Goal: Task Accomplishment & Management: Manage account settings

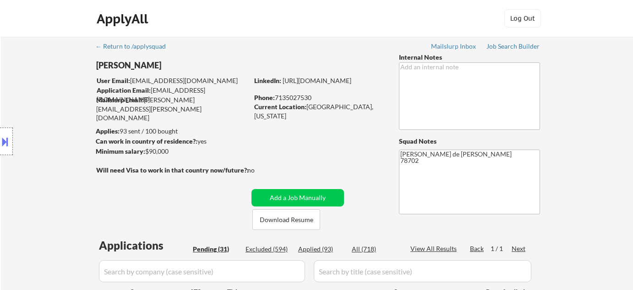
select select ""pending""
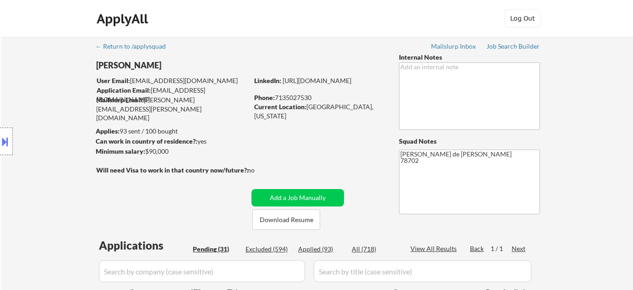
select select ""pending""
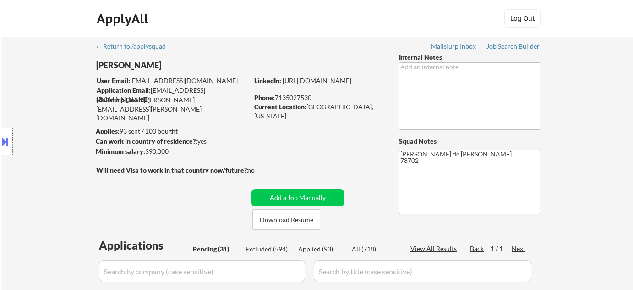
select select ""pending""
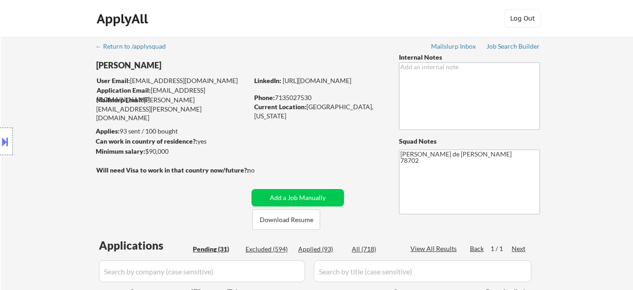
select select ""pending""
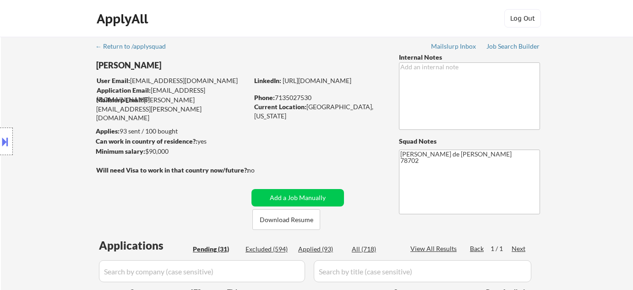
select select ""pending""
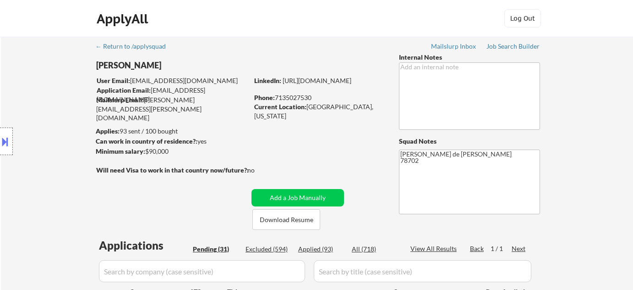
select select ""pending""
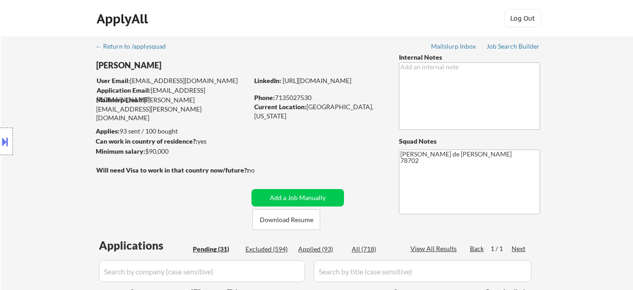
select select ""pending""
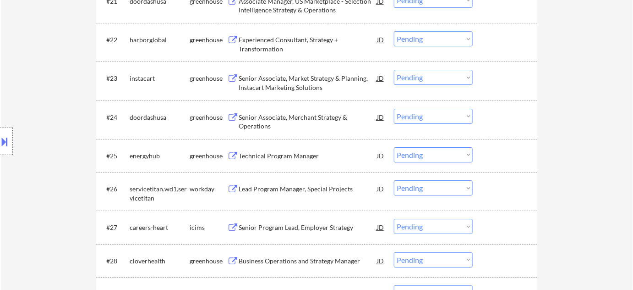
scroll to position [1000, 0]
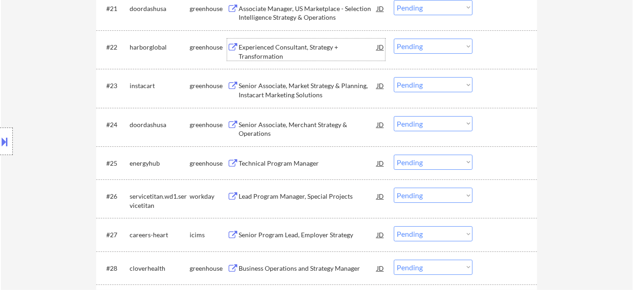
click at [273, 52] on div "Experienced Consultant, Strategy + Transformation" at bounding box center [308, 52] width 138 height 18
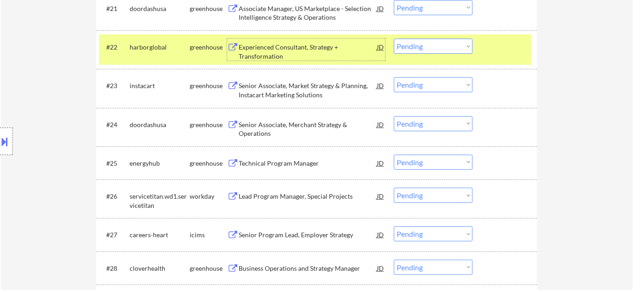
click at [430, 47] on select "Choose an option... Pending Applied Excluded (Questions) Excluded (Expired) Exc…" at bounding box center [433, 46] width 79 height 15
click at [394, 39] on select "Choose an option... Pending Applied Excluded (Questions) Excluded (Expired) Exc…" at bounding box center [433, 46] width 79 height 15
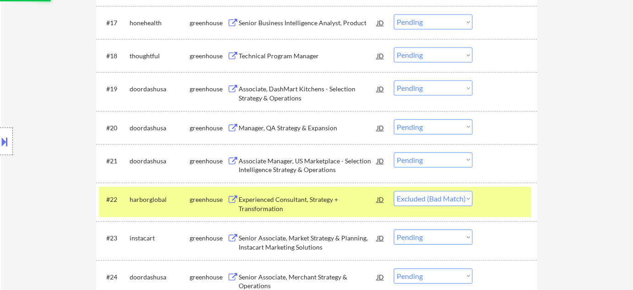
scroll to position [833, 0]
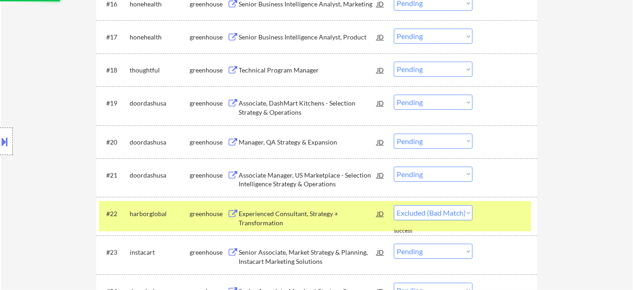
select select ""pending""
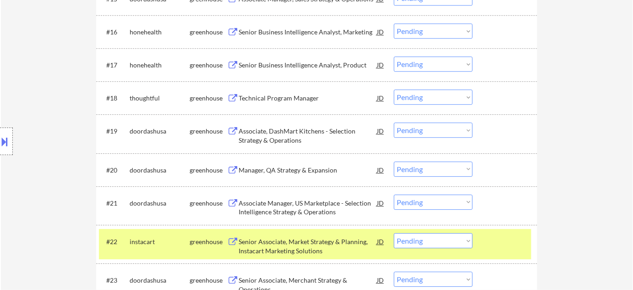
scroll to position [792, 0]
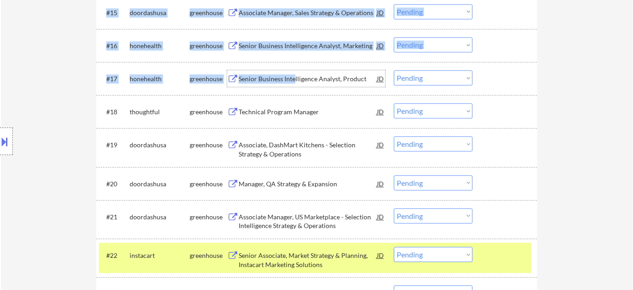
drag, startPoint x: 295, startPoint y: 80, endPoint x: 595, endPoint y: 126, distance: 303.3
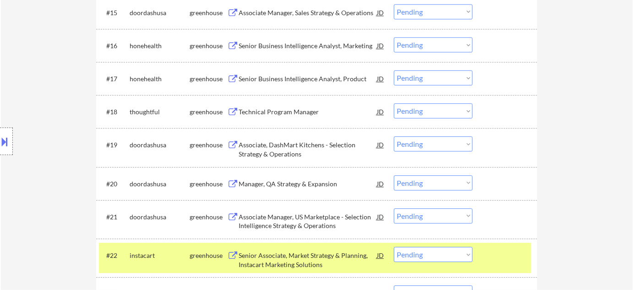
click at [330, 54] on div "#16 honehealth greenhouse Senior Business Intelligence Analyst, Marketing JD Ch…" at bounding box center [315, 45] width 433 height 25
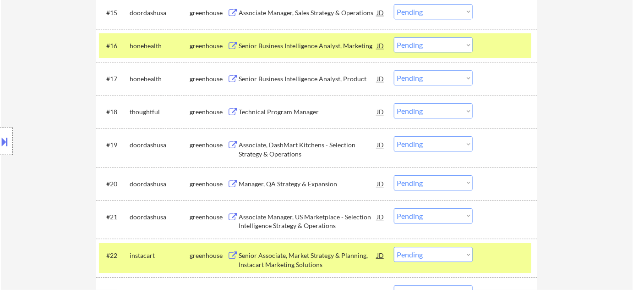
click at [301, 49] on div "Senior Business Intelligence Analyst, Marketing" at bounding box center [308, 45] width 138 height 9
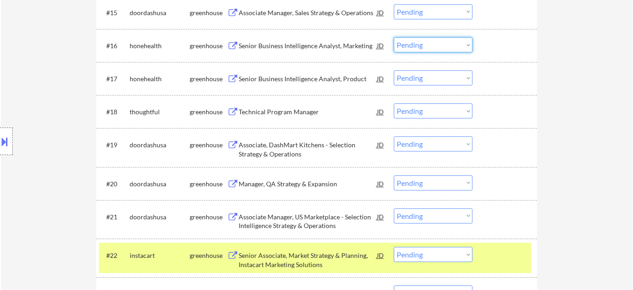
click at [435, 47] on select "Choose an option... Pending Applied Excluded (Questions) Excluded (Expired) Exc…" at bounding box center [433, 44] width 79 height 15
click at [394, 37] on select "Choose an option... Pending Applied Excluded (Questions) Excluded (Expired) Exc…" at bounding box center [433, 44] width 79 height 15
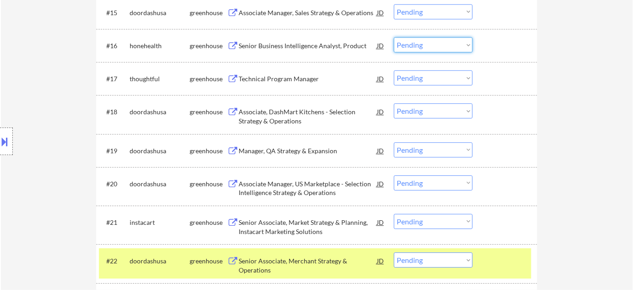
drag, startPoint x: 419, startPoint y: 40, endPoint x: 423, endPoint y: 48, distance: 9.0
click at [419, 39] on select "Choose an option... Pending Applied Excluded (Questions) Excluded (Expired) Exc…" at bounding box center [433, 44] width 79 height 15
click at [394, 37] on select "Choose an option... Pending Applied Excluded (Questions) Excluded (Expired) Exc…" at bounding box center [433, 44] width 79 height 15
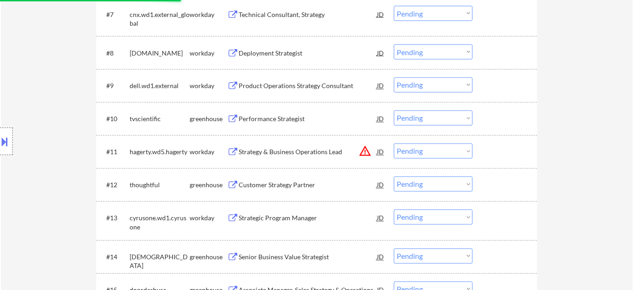
scroll to position [500, 0]
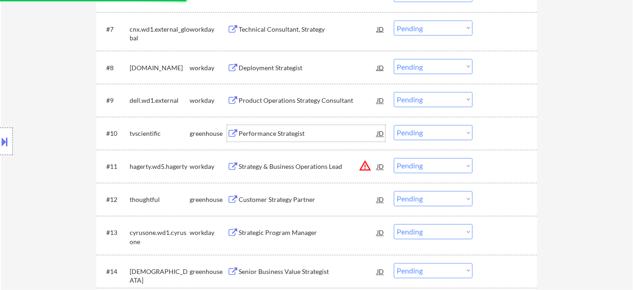
click at [255, 133] on div "Performance Strategist" at bounding box center [308, 133] width 138 height 9
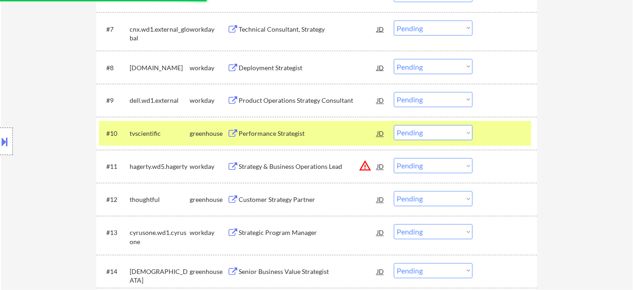
select select ""pending""
click at [294, 97] on div "Product Operations Strategy Consultant" at bounding box center [308, 100] width 138 height 9
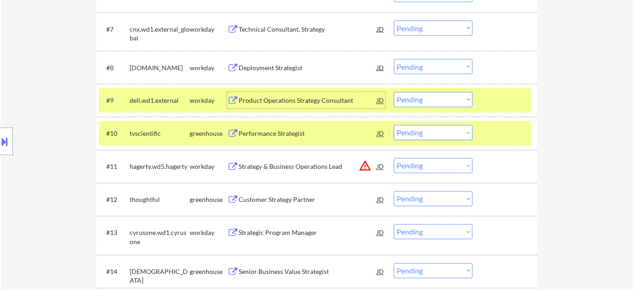
click at [426, 107] on div "#9 dell.wd1.external workday Product Operations Strategy Consultant JD Choose a…" at bounding box center [315, 100] width 433 height 25
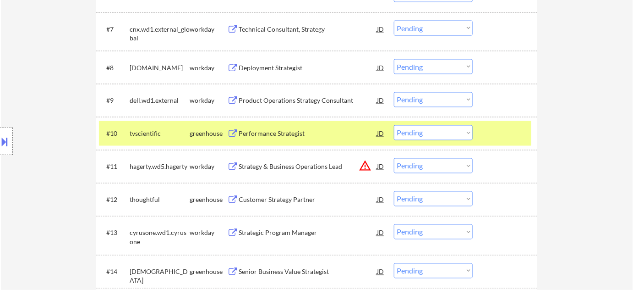
drag, startPoint x: 433, startPoint y: 99, endPoint x: 432, endPoint y: 104, distance: 5.5
click at [433, 99] on select "Choose an option... Pending Applied Excluded (Questions) Excluded (Expired) Exc…" at bounding box center [433, 99] width 79 height 15
click at [394, 92] on select "Choose an option... Pending Applied Excluded (Questions) Excluded (Expired) Exc…" at bounding box center [433, 99] width 79 height 15
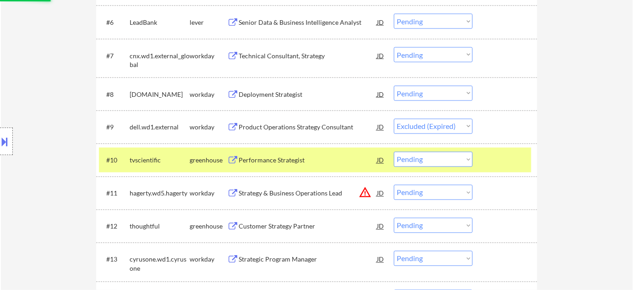
scroll to position [458, 0]
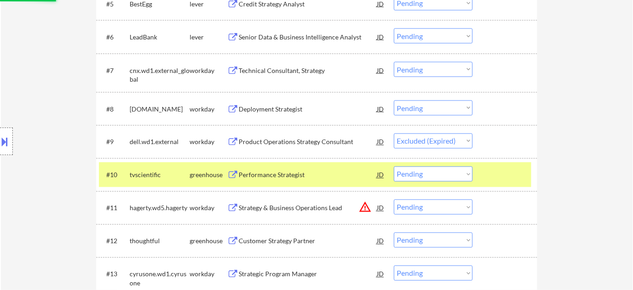
click at [293, 108] on div "Deployment Strategist" at bounding box center [308, 109] width 138 height 9
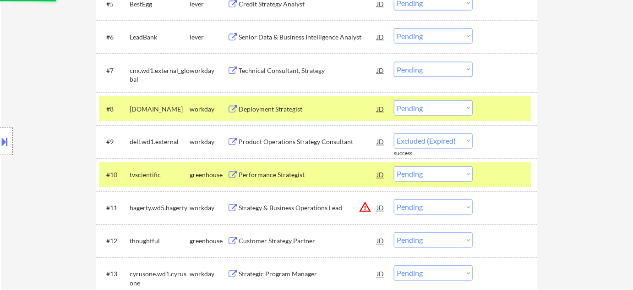
select select ""pending""
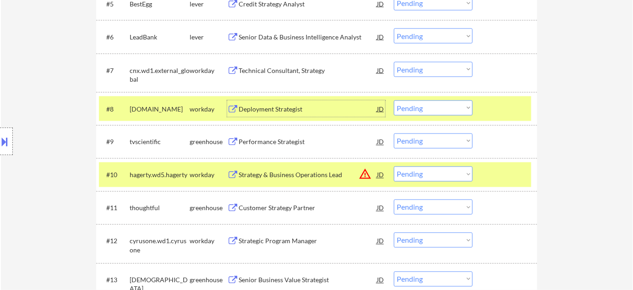
click at [426, 101] on select "Choose an option... Pending Applied Excluded (Questions) Excluded (Expired) Exc…" at bounding box center [433, 107] width 79 height 15
click at [394, 100] on select "Choose an option... Pending Applied Excluded (Questions) Excluded (Expired) Exc…" at bounding box center [433, 107] width 79 height 15
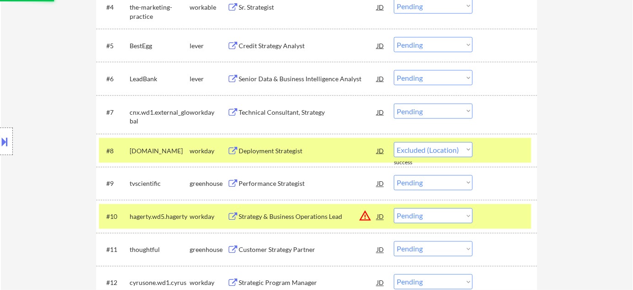
click at [307, 118] on div "Technical Consultant, Strategy" at bounding box center [308, 112] width 138 height 17
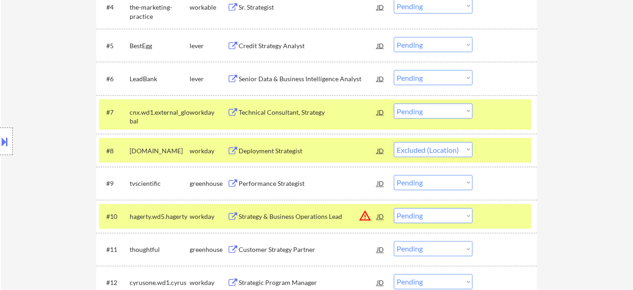
select select ""pending""
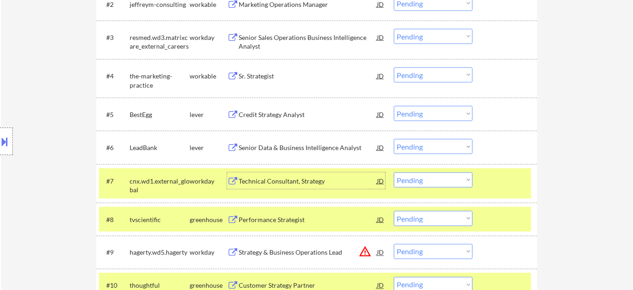
scroll to position [333, 0]
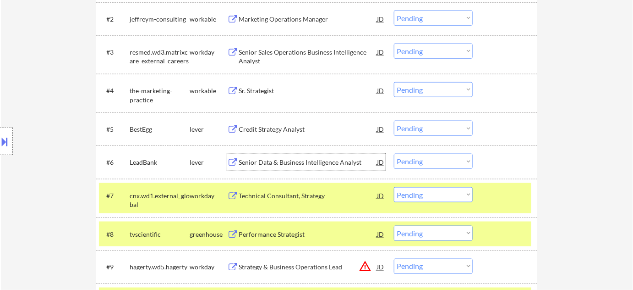
click at [326, 165] on div "Senior Data & Business Intelligence Analyst" at bounding box center [308, 162] width 138 height 9
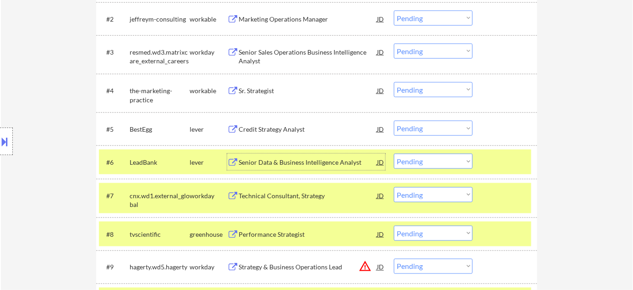
scroll to position [292, 0]
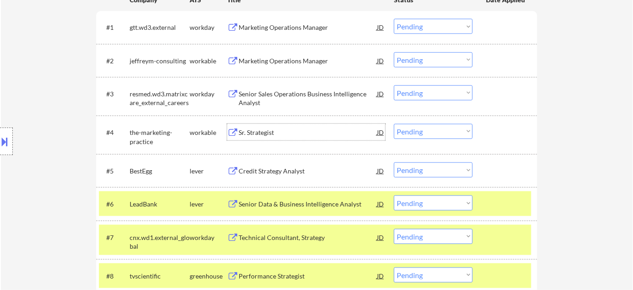
click at [265, 133] on div "Sr. Strategist" at bounding box center [308, 132] width 138 height 9
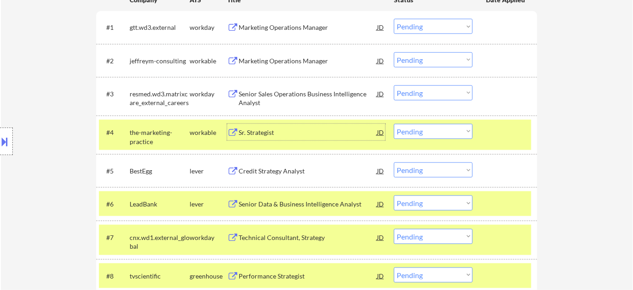
drag, startPoint x: 459, startPoint y: 130, endPoint x: 460, endPoint y: 137, distance: 6.5
click at [459, 130] on select "Choose an option... Pending Applied Excluded (Questions) Excluded (Expired) Exc…" at bounding box center [433, 131] width 79 height 15
click at [394, 124] on select "Choose an option... Pending Applied Excluded (Questions) Excluded (Expired) Exc…" at bounding box center [433, 131] width 79 height 15
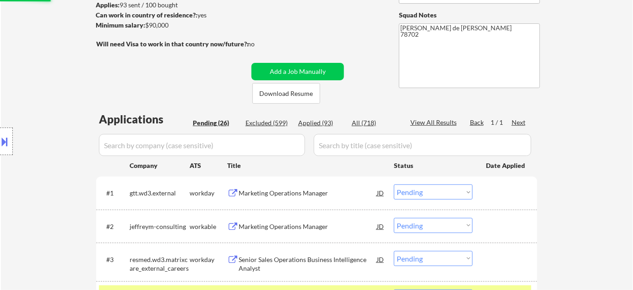
scroll to position [125, 0]
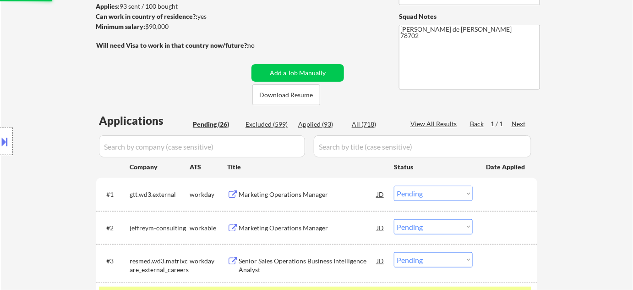
select select ""pending""
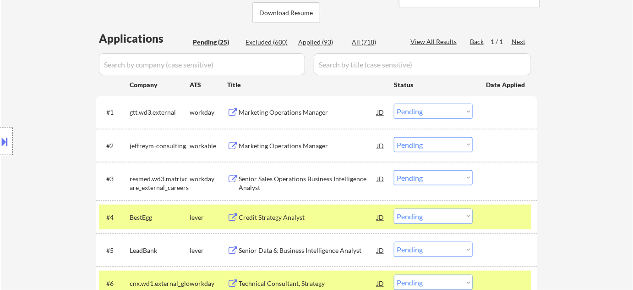
scroll to position [250, 0]
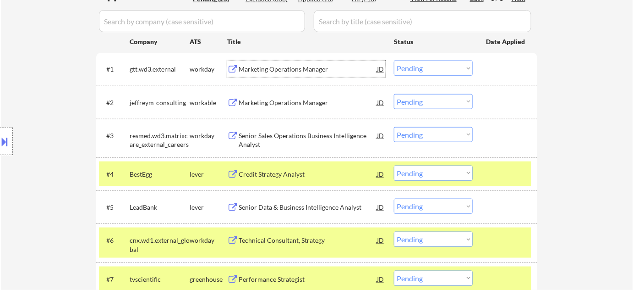
click at [281, 66] on div "Marketing Operations Manager" at bounding box center [308, 69] width 138 height 9
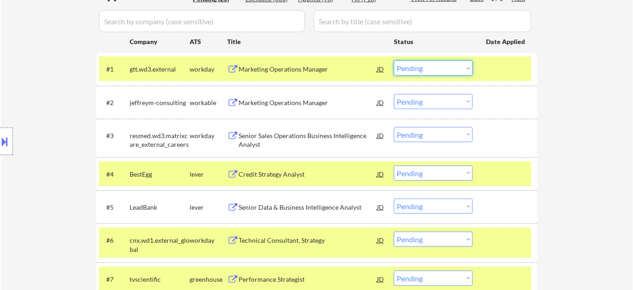
click at [412, 68] on select "Choose an option... Pending Applied Excluded (Questions) Excluded (Expired) Exc…" at bounding box center [433, 68] width 79 height 15
click at [394, 61] on select "Choose an option... Pending Applied Excluded (Questions) Excluded (Expired) Exc…" at bounding box center [433, 68] width 79 height 15
select select ""pending""
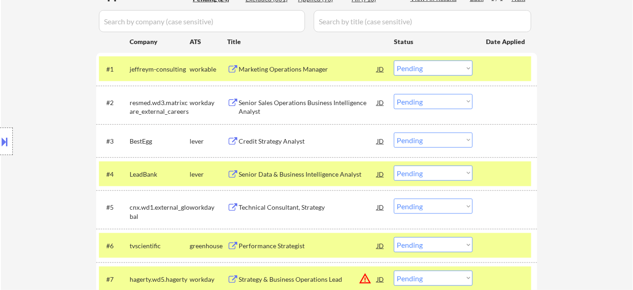
click at [253, 107] on div "Senior Sales Operations Business Intelligence Analyst" at bounding box center [308, 107] width 138 height 18
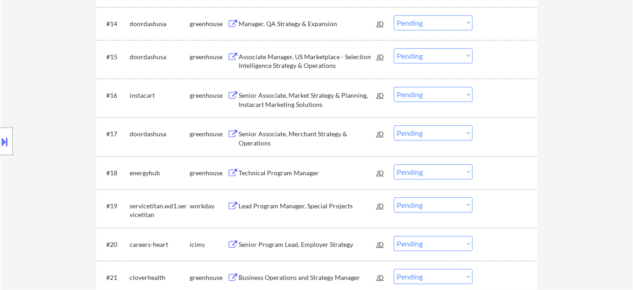
scroll to position [833, 0]
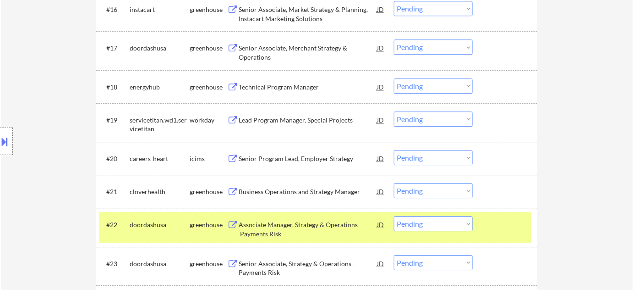
click at [5, 141] on button at bounding box center [5, 141] width 10 height 15
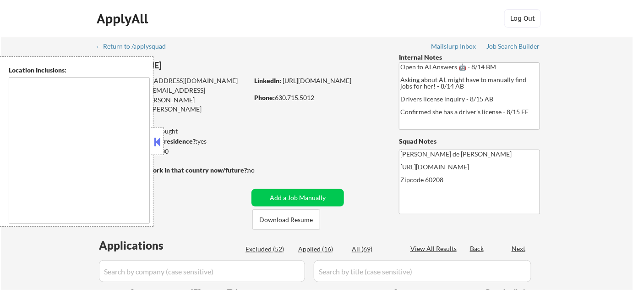
type textarea "[GEOGRAPHIC_DATA], [GEOGRAPHIC_DATA], [GEOGRAPHIC_DATA], [GEOGRAPHIC_DATA] [GEO…"
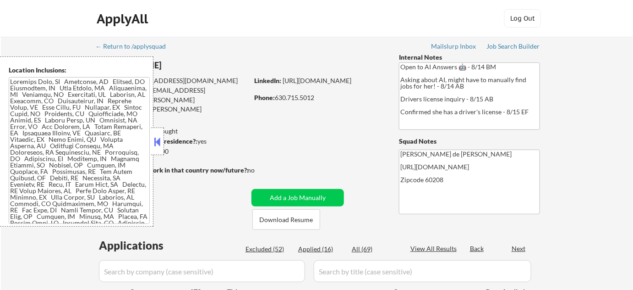
select select ""pending""
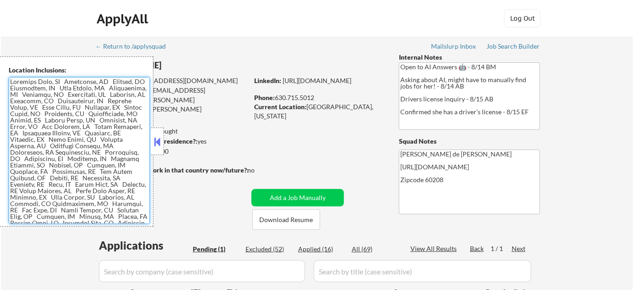
click at [34, 125] on textarea at bounding box center [79, 150] width 141 height 147
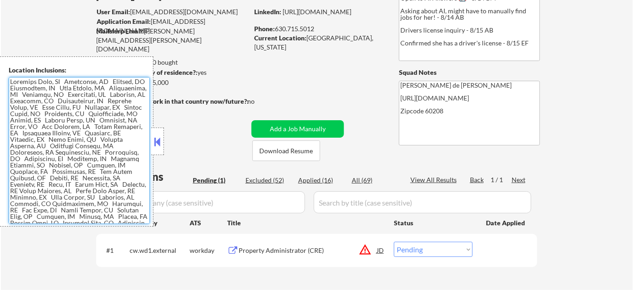
scroll to position [83, 0]
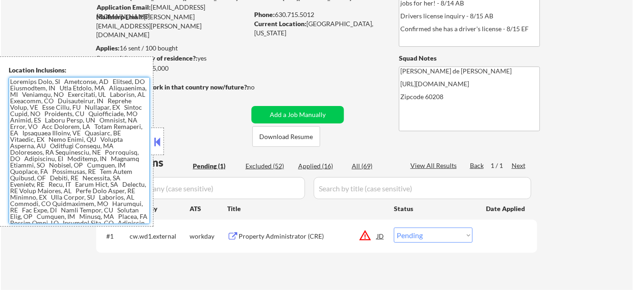
click at [169, 143] on div "← Return to /applysquad Mailslurp Inbox Job Search Builder [PERSON_NAME] User E…" at bounding box center [316, 119] width 457 height 331
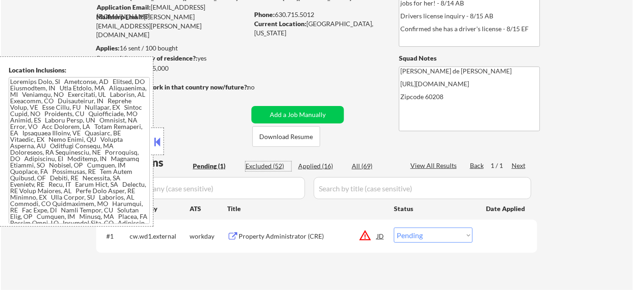
click at [275, 164] on div "Excluded (52)" at bounding box center [269, 165] width 46 height 9
click at [159, 141] on button at bounding box center [158, 142] width 10 height 14
click at [164, 141] on div "← Return to /applysquad Mailslurp Inbox Job Search Builder [PERSON_NAME] User E…" at bounding box center [316, 119] width 457 height 331
select select ""excluded__bad_match_""
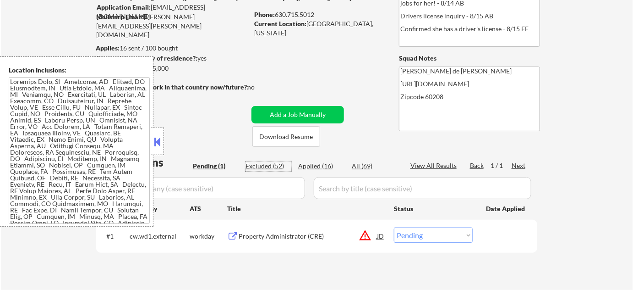
select select ""excluded__bad_match_""
select select ""excluded__location_""
select select ""excluded__bad_match_""
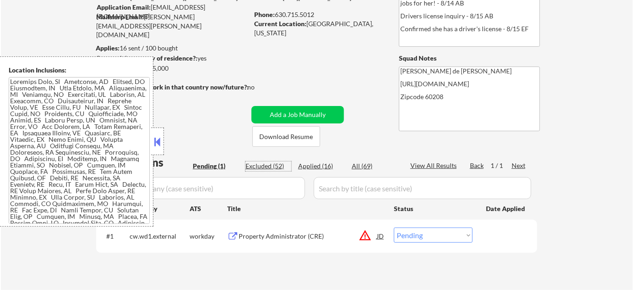
select select ""excluded__expired_""
select select ""excluded__blocklist_""
select select ""excluded__expired_""
select select ""excluded__bad_match_""
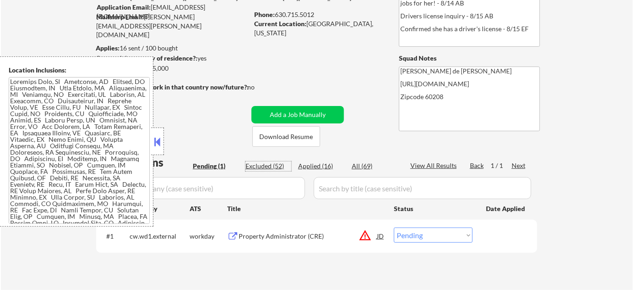
select select ""excluded__expired_""
select select ""excluded__location_""
select select ""excluded__bad_match_""
select select ""excluded__location_""
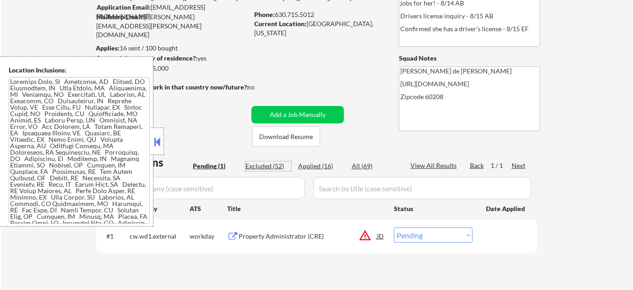
select select ""excluded__bad_match_""
select select ""excluded__blocklist_""
select select ""excluded__expired_""
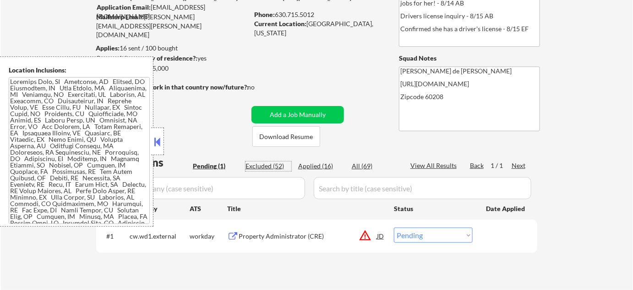
select select ""excluded__location_""
select select ""excluded__bad_match_""
select select ""excluded__expired_""
select select ""excluded__bad_match_""
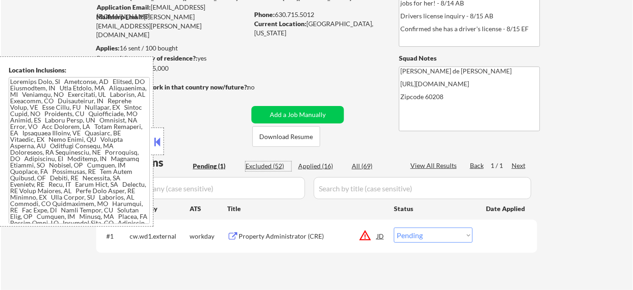
select select ""excluded__expired_""
select select ""excluded__location_""
select select ""excluded__expired_""
select select ""excluded__location_""
select select ""excluded__bad_match_""
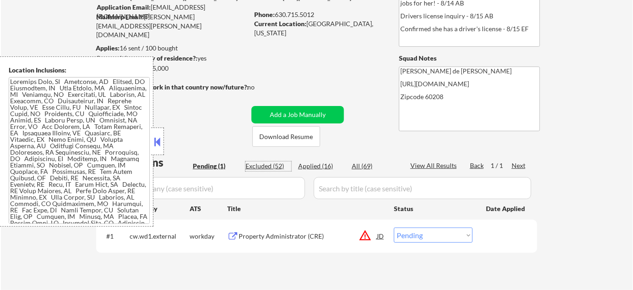
select select ""excluded__salary_""
select select ""excluded__expired_""
select select ""excluded__location_""
select select ""excluded__expired_""
select select ""excluded__bad_match_""
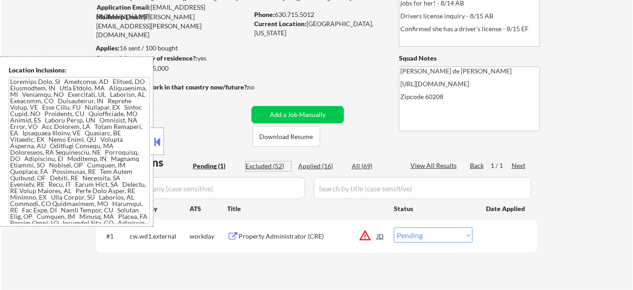
select select ""excluded__bad_match_""
select select ""excluded__blocklist_""
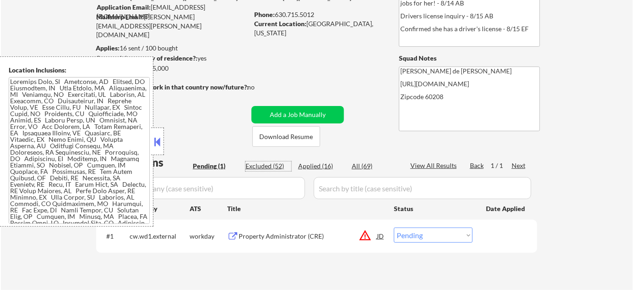
select select ""excluded__bad_match_""
select select ""excluded__blocklist_""
select select ""excluded__bad_match_""
select select ""excluded__location_""
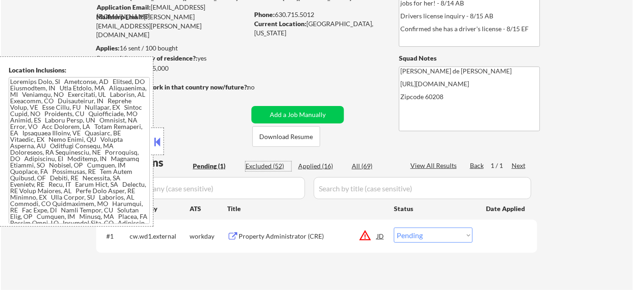
select select ""excluded__bad_match_""
select select ""excluded__location_""
select select ""excluded__bad_match_""
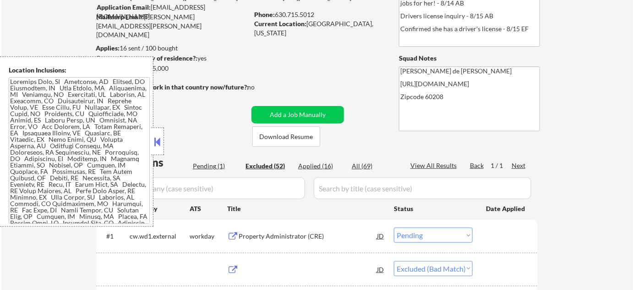
select select ""excluded__bad_match_""
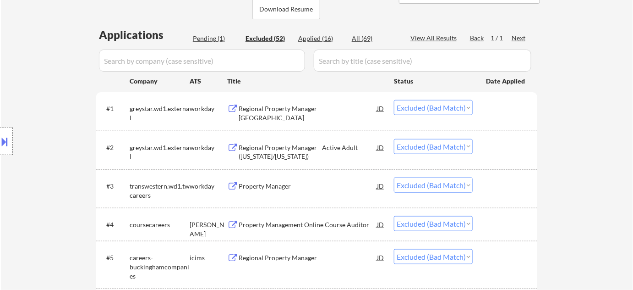
scroll to position [169, 0]
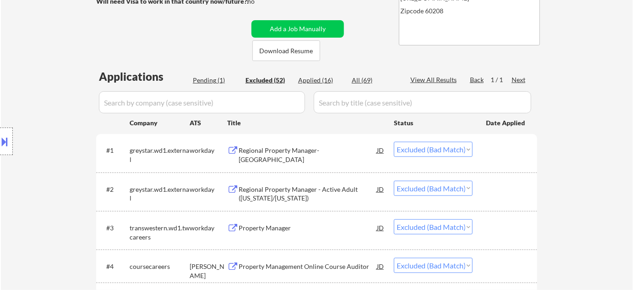
drag, startPoint x: 369, startPoint y: 80, endPoint x: 267, endPoint y: 102, distance: 104.6
click at [369, 80] on div "All (69)" at bounding box center [375, 80] width 46 height 9
click at [269, 101] on input "input" at bounding box center [202, 102] width 206 height 22
select select ""excluded__location_""
select select ""excluded__expired_""
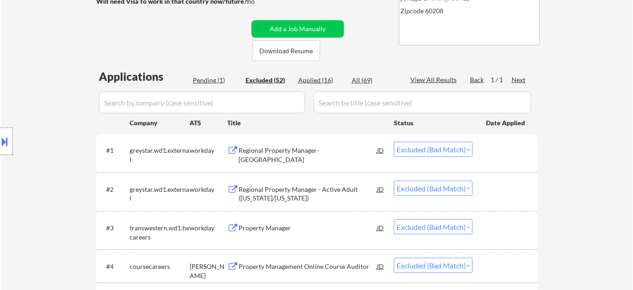
select select ""excluded__bad_match_""
select select ""excluded__blocklist_""
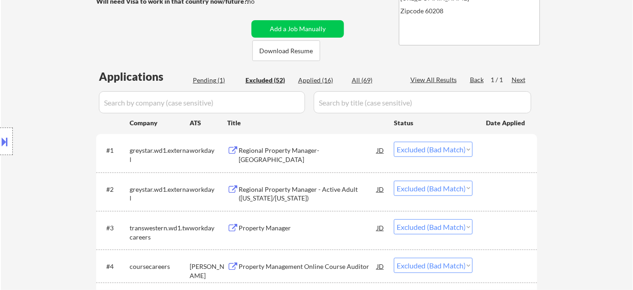
select select ""excluded__blocklist_""
select select ""excluded__bad_match_""
select select ""excluded__blocklist_""
select select ""excluded__bad_match_""
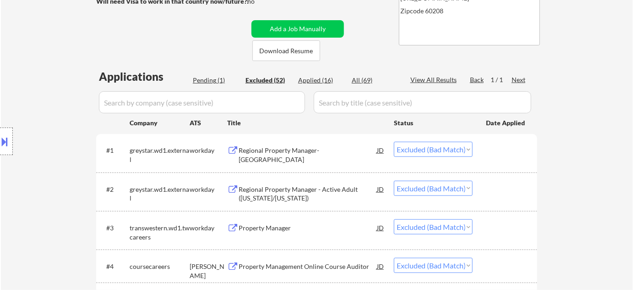
select select ""excluded__location_""
select select ""excluded__bad_match_""
select select ""excluded__location_""
select select ""excluded__bad_match_""
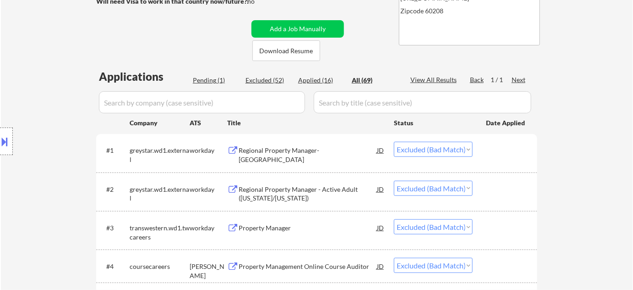
select select ""applied""
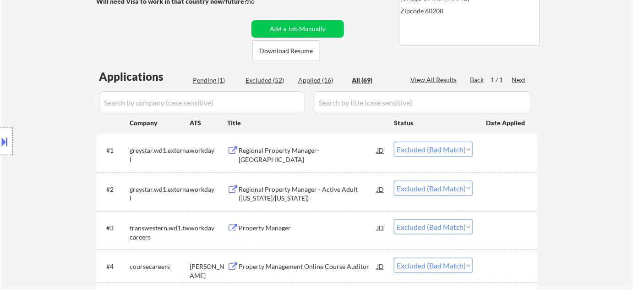
select select ""applied""
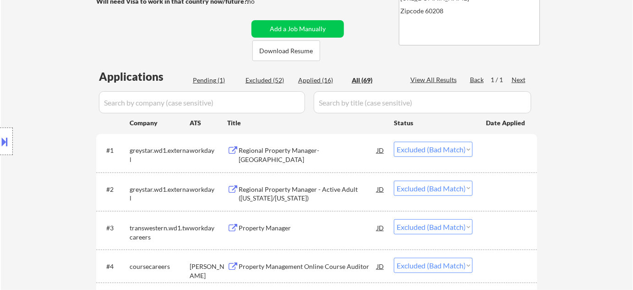
select select ""applied""
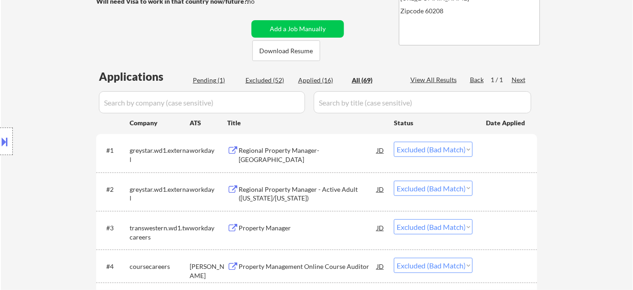
select select ""applied""
select select ""excluded__bad_match_""
select select ""excluded__location_""
select select ""excluded__bad_match_""
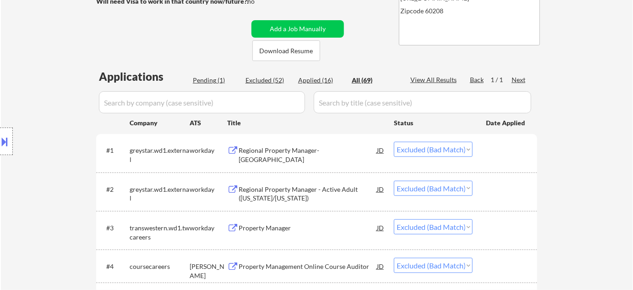
select select ""excluded__expired_""
select select ""excluded__blocklist_""
select select ""excluded__bad_match_""
select select ""excluded__expired_""
select select ""excluded__location_""
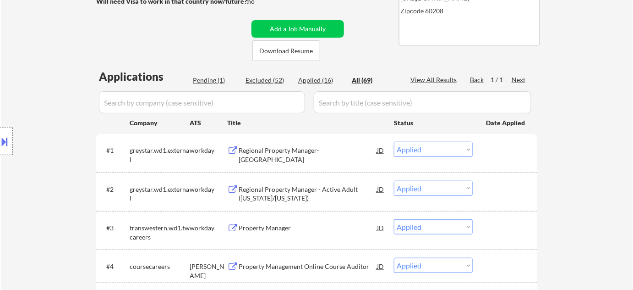
select select ""excluded__location_""
select select ""excluded__bad_match_""
select select ""excluded__blocklist_""
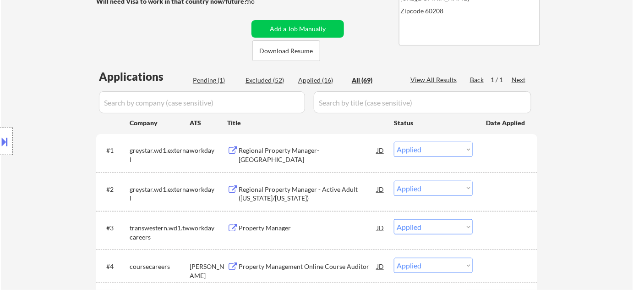
select select ""pending""
select select ""excluded__expired_""
select select ""excluded__location_""
select select ""excluded__bad_match_""
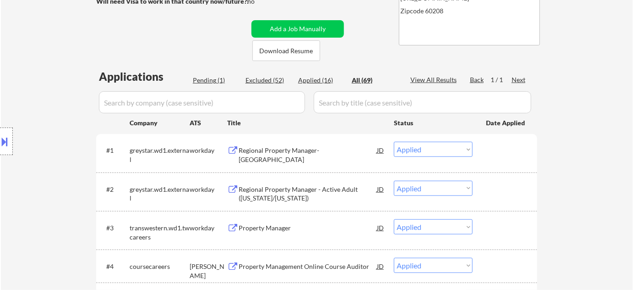
select select ""excluded__expired_""
select select ""excluded__location_""
select select ""excluded__expired_""
select select ""excluded__location_""
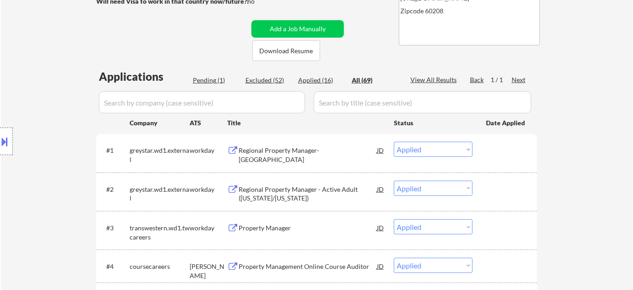
select select ""excluded__bad_match_""
select select ""excluded__salary_""
select select ""excluded__expired_""
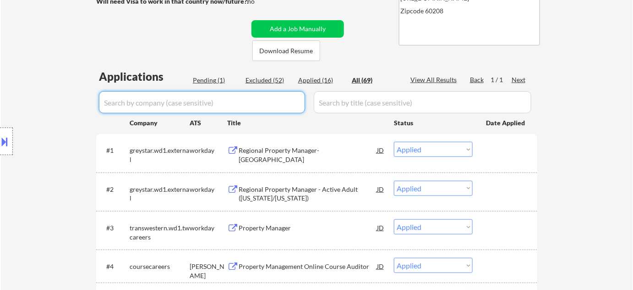
click at [267, 102] on input "input" at bounding box center [202, 102] width 206 height 22
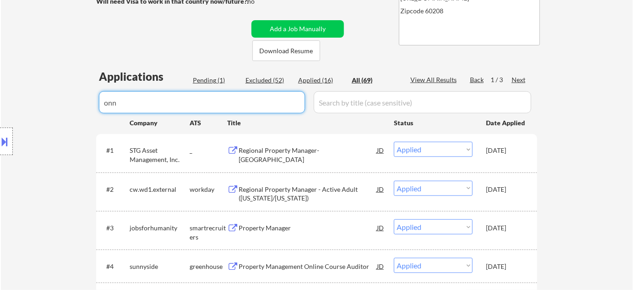
type input "onni"
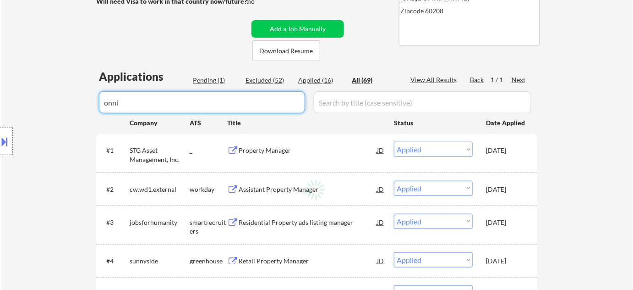
select select ""excluded__bad_match_""
select select ""excluded__expired_""
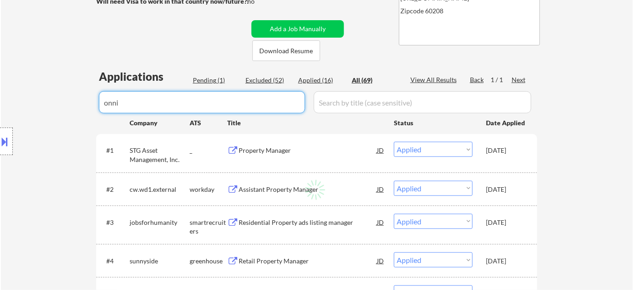
select select ""excluded__bad_match_""
select select ""excluded__location_""
select select ""excluded__expired_""
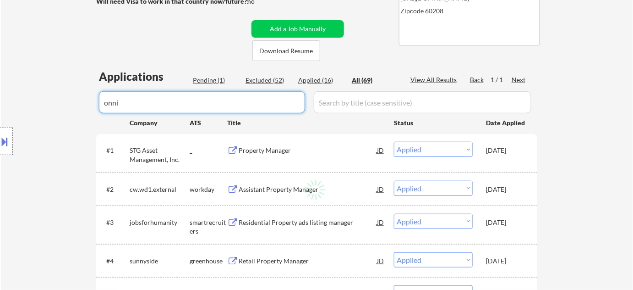
select select ""excluded__expired_""
select select ""excluded__bad_match_""
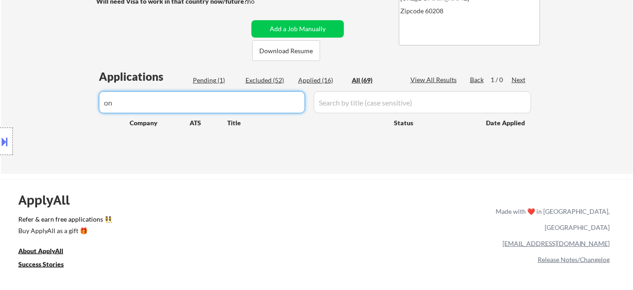
type input "o"
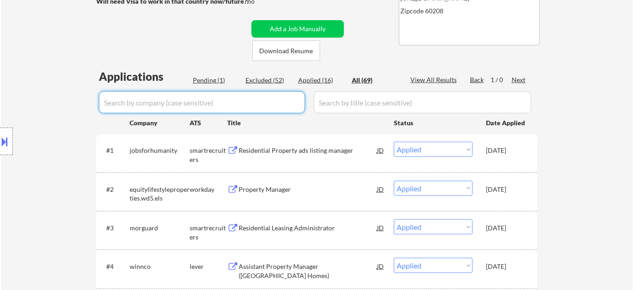
select select ""applied""
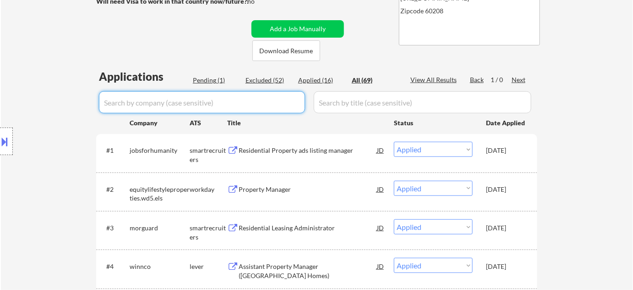
select select ""applied""
select select ""excluded__bad_match_""
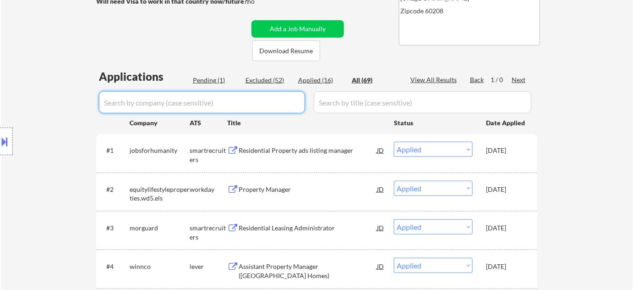
select select ""excluded__location_""
select select ""excluded__bad_match_""
select select ""excluded__expired_""
select select ""excluded__blocklist_""
select select ""excluded__expired_""
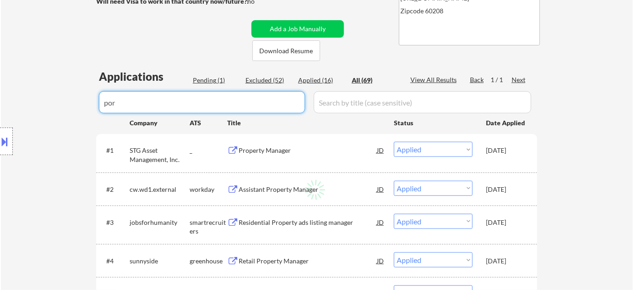
type input "porp"
select select ""excluded__bad_match_""
select select ""excluded__location_""
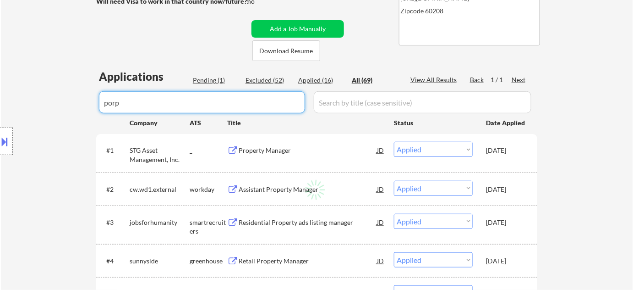
select select ""excluded__expired_""
select select ""excluded__bad_match_""
select select ""excluded__salary_""
select select ""excluded__expired_""
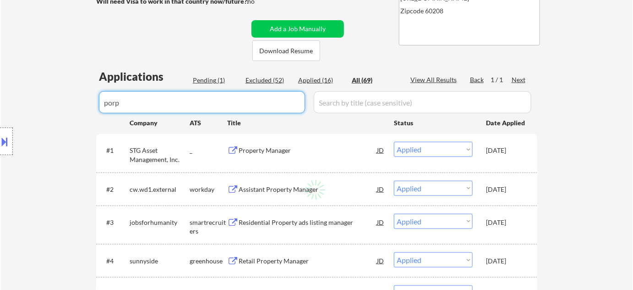
select select ""excluded__bad_match_""
select select ""excluded__location_""
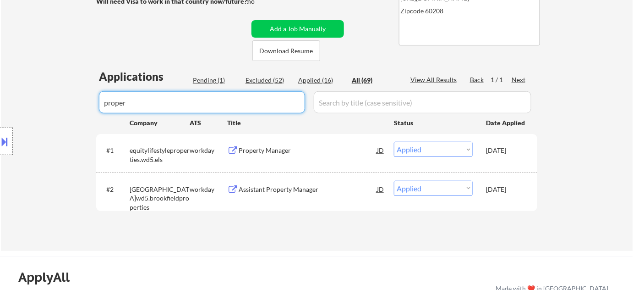
type input "proper"
drag, startPoint x: 266, startPoint y: 106, endPoint x: 28, endPoint y: 90, distance: 238.4
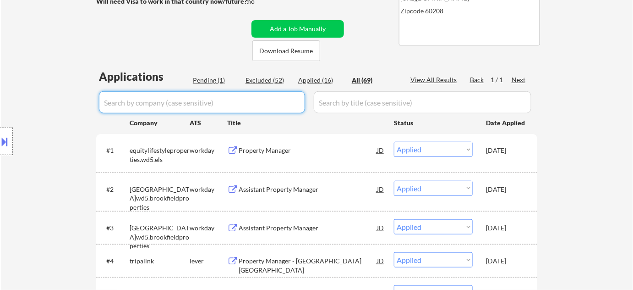
select select ""applied""
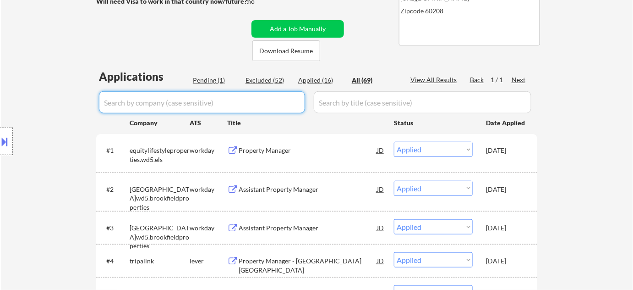
select select ""applied""
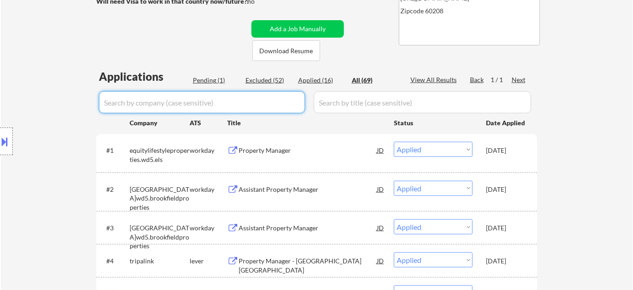
select select ""applied""
select select ""excluded__bad_match_""
click at [325, 84] on div "Applied (16)" at bounding box center [321, 81] width 46 height 10
